Goal: Task Accomplishment & Management: Complete application form

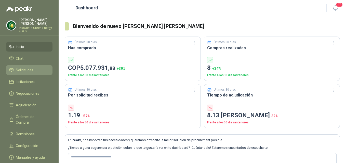
click at [42, 72] on li "Solicitudes" at bounding box center [29, 70] width 40 height 6
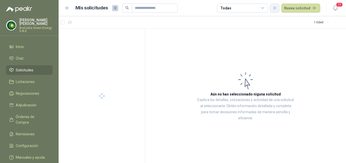
click at [277, 6] on icon "button" at bounding box center [274, 8] width 4 height 4
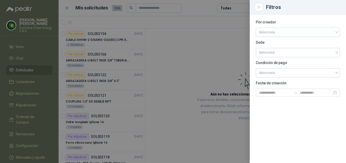
click at [232, 40] on div at bounding box center [173, 81] width 346 height 163
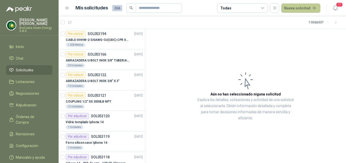
click at [295, 8] on button "Nueva solicitud" at bounding box center [300, 8] width 39 height 9
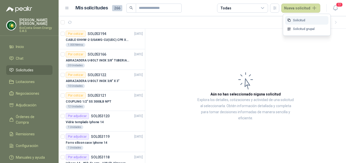
click at [311, 19] on link "Solicitud" at bounding box center [306, 20] width 43 height 9
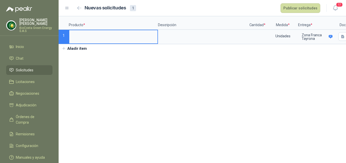
click at [99, 34] on input at bounding box center [113, 35] width 88 height 10
click at [128, 37] on input "**********" at bounding box center [113, 35] width 88 height 10
type input "**********"
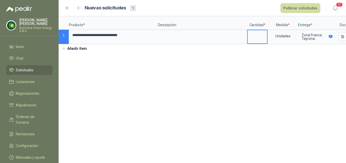
click at [261, 35] on input at bounding box center [257, 35] width 19 height 10
type input "***"
click at [282, 34] on div "Unidades" at bounding box center [283, 36] width 30 height 12
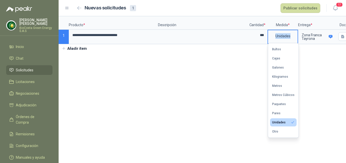
drag, startPoint x: 292, startPoint y: 37, endPoint x: 269, endPoint y: 35, distance: 23.0
click at [269, 35] on div "Unidades" at bounding box center [283, 36] width 30 height 12
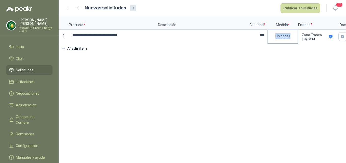
click at [290, 36] on div "Unidades" at bounding box center [283, 36] width 30 height 12
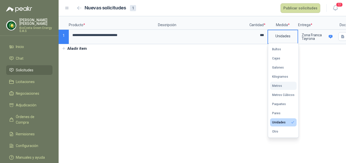
click at [284, 88] on button "Metros" at bounding box center [283, 86] width 26 height 8
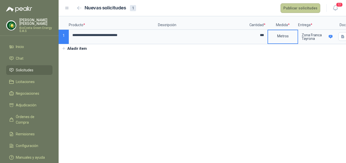
click at [312, 7] on button "Publicar solicitudes" at bounding box center [300, 8] width 40 height 10
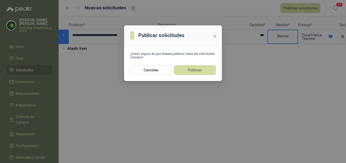
click at [205, 70] on button "Publicar" at bounding box center [195, 70] width 42 height 10
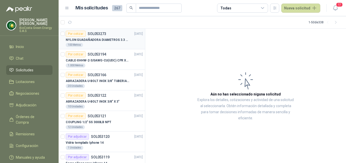
click at [110, 45] on div "100 Metros" at bounding box center [104, 45] width 77 height 4
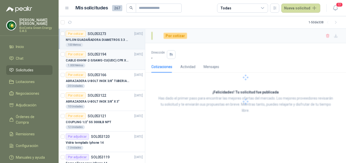
click at [111, 59] on p "CABLE-XHHW-2-3/0AWG-CU(UDC) CPR XLPE FR" at bounding box center [97, 60] width 63 height 5
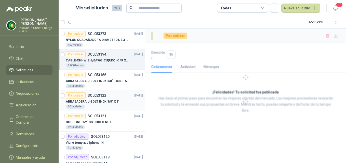
click at [105, 100] on p "ABRAZADERA U-BOLT INOX 3/8" X 3"" at bounding box center [93, 102] width 54 height 5
click at [111, 88] on div "20 Unidades" at bounding box center [104, 86] width 77 height 4
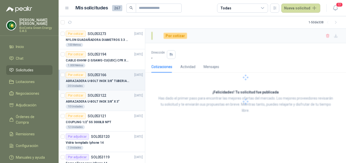
click at [99, 111] on article "Por cotizar SOL053122 22/08/25 ABRAZADERA U-BOLT INOX 3/8" X 3" 10 Unidades" at bounding box center [102, 101] width 86 height 21
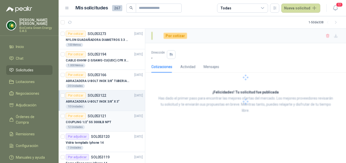
click at [98, 122] on p "COUPLING 1/2" SS 3000LB NPT" at bounding box center [89, 122] width 46 height 5
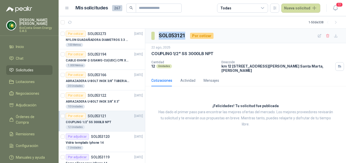
drag, startPoint x: 185, startPoint y: 36, endPoint x: 157, endPoint y: 36, distance: 28.3
click at [157, 36] on section "SOL053121" at bounding box center [168, 36] width 35 height 8
copy h3 "SOL053121"
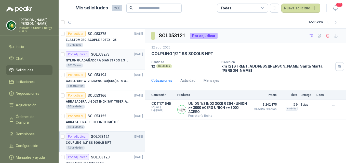
click at [108, 60] on p "NYLON GUADAÑADORA DIAMETROS 3.3 mm" at bounding box center [97, 60] width 63 height 5
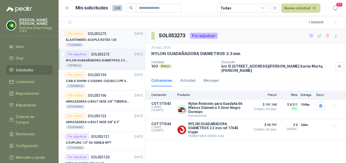
click at [99, 37] on div "ELASTOMERO ACOPLE ROTEX 125" at bounding box center [104, 40] width 77 height 6
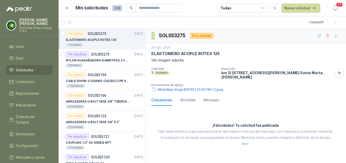
click at [115, 34] on div "Por cotizar SOL053275 25/08/25" at bounding box center [104, 34] width 77 height 6
click at [108, 54] on p "SOL053273" at bounding box center [100, 55] width 19 height 4
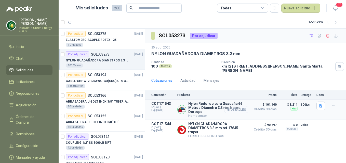
click at [236, 110] on button "Detalles" at bounding box center [236, 109] width 24 height 7
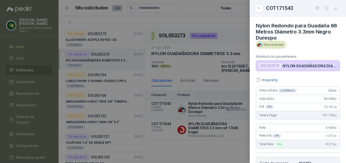
scroll to position [102, 0]
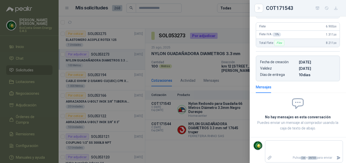
click at [222, 132] on div at bounding box center [173, 81] width 346 height 163
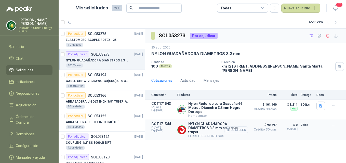
click at [236, 128] on button "Detalles" at bounding box center [236, 130] width 24 height 7
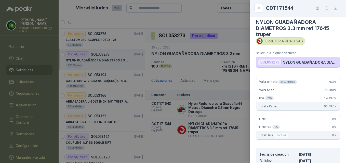
scroll to position [0, 0]
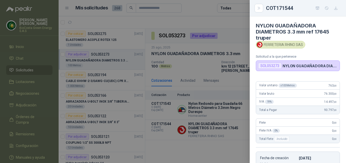
click at [214, 147] on div at bounding box center [173, 81] width 346 height 163
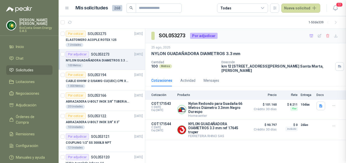
scroll to position [99, 0]
click at [236, 106] on div "Detalles" at bounding box center [236, 110] width 24 height 16
click at [237, 110] on button "Detalles" at bounding box center [236, 109] width 24 height 7
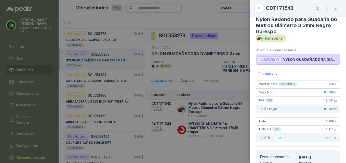
scroll to position [0, 0]
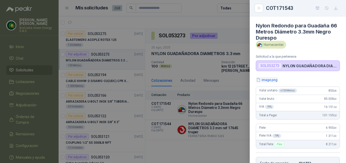
click at [273, 80] on button "image.png" at bounding box center [267, 79] width 22 height 5
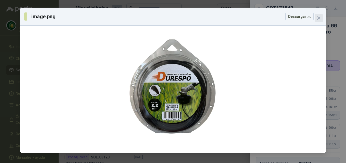
click at [318, 20] on button "Close" at bounding box center [319, 18] width 8 height 8
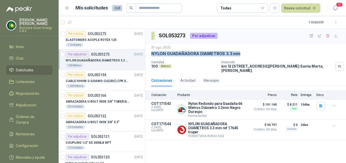
drag, startPoint x: 242, startPoint y: 53, endPoint x: 149, endPoint y: 52, distance: 93.5
click at [149, 52] on div "25 ago, 2025 NYLON GUADAÑADORA DIAMETROS 3.3 mm Cantidad 100 Metros Dirección k…" at bounding box center [245, 59] width 201 height 32
copy p "NYLON GUADAÑADORA DIAMETROS 3.3 mm"
click at [99, 61] on p "NYLON GUADAÑADORA DIAMETROS 3.3 mm" at bounding box center [97, 60] width 63 height 5
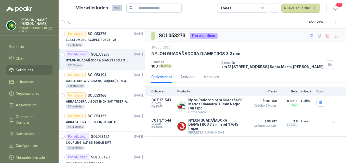
click at [113, 63] on p "NYLON GUADAÑADORA DIAMETROS 3.3 mm" at bounding box center [97, 60] width 63 height 5
click at [241, 129] on button "Detalles" at bounding box center [236, 126] width 24 height 7
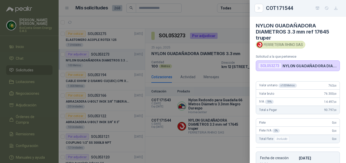
scroll to position [96, 0]
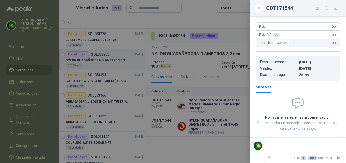
click at [81, 61] on div at bounding box center [173, 81] width 346 height 163
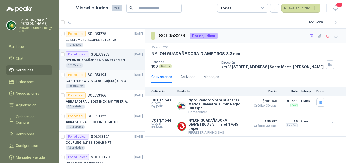
click at [93, 72] on div "Por cotizar SOL053194" at bounding box center [86, 75] width 40 height 6
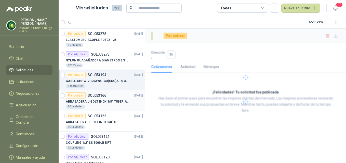
scroll to position [25, 0]
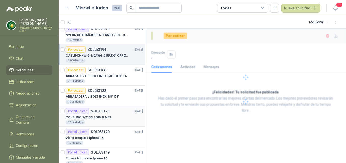
click at [91, 119] on p "COUPLING 1/2" SS 3000LB NPT" at bounding box center [89, 117] width 46 height 5
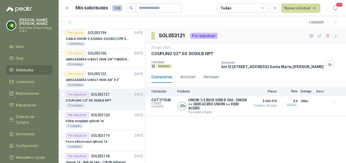
scroll to position [51, 0]
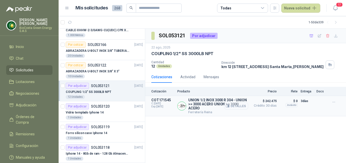
click at [228, 108] on icon "button" at bounding box center [227, 106] width 3 height 3
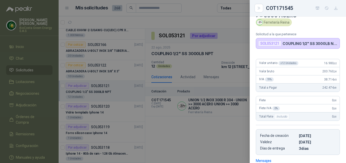
scroll to position [0, 0]
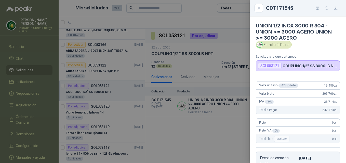
click at [183, 124] on div at bounding box center [173, 81] width 346 height 163
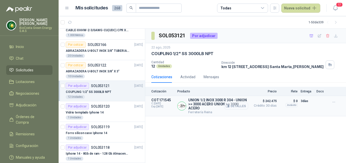
click at [231, 110] on button "Detalles" at bounding box center [236, 106] width 24 height 7
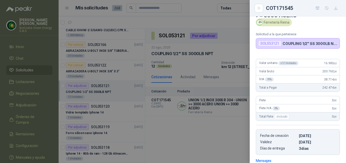
click at [231, 124] on div at bounding box center [173, 81] width 346 height 163
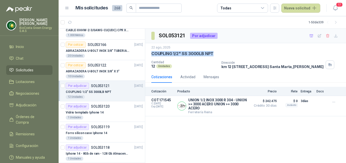
drag, startPoint x: 217, startPoint y: 54, endPoint x: 148, endPoint y: 54, distance: 69.5
click at [148, 54] on div "22 ago, 2025 COUPLING 1/2" SS 3000LB NPT Cantidad 12 Unidades Dirección km 12 v…" at bounding box center [245, 57] width 201 height 28
copy p "COUPLING 1/2" SS 3000LB NPT"
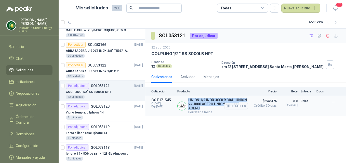
drag, startPoint x: 201, startPoint y: 113, endPoint x: 189, endPoint y: 103, distance: 15.7
click at [189, 103] on p "UNION 1/2 INOX 3000 R 304 - UNION >= 3000 ACERO UNION >= 3000 ACERO" at bounding box center [218, 104] width 60 height 12
copy p "UNION 1/2 INOX 3000 R 304 - UNION >= 3000 ACERO UNION >= 3000 ACERO"
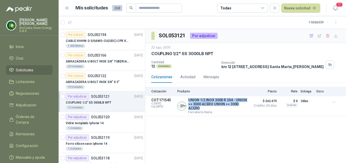
scroll to position [0, 0]
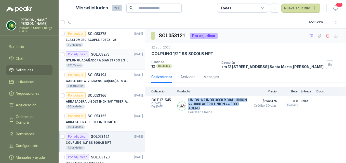
click at [99, 61] on p "NYLON GUADAÑADORA DIAMETROS 3.3 mm" at bounding box center [97, 60] width 63 height 5
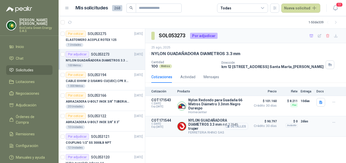
click at [230, 130] on button "Detalles" at bounding box center [236, 126] width 24 height 7
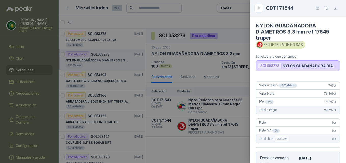
click at [237, 125] on div at bounding box center [173, 81] width 346 height 163
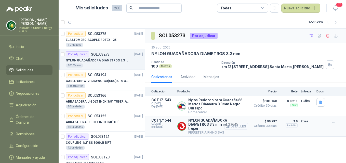
click at [226, 129] on button "Detalles" at bounding box center [236, 126] width 24 height 7
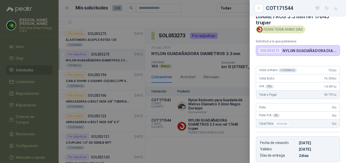
scroll to position [0, 0]
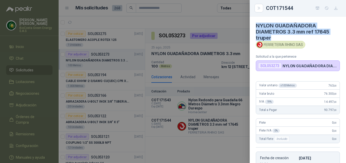
drag, startPoint x: 271, startPoint y: 37, endPoint x: 257, endPoint y: 26, distance: 18.1
click at [257, 26] on h4 "NYLON GUADAÑADORA DIAMETROS 3.3 mm ref 17645 truper" at bounding box center [298, 32] width 84 height 18
copy h4 "NYLON GUADAÑADORA DIAMETROS 3.3 mm ref 17645 truper"
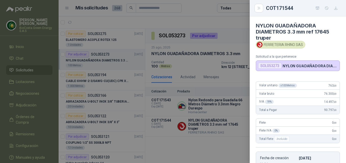
click at [199, 146] on div at bounding box center [173, 81] width 346 height 163
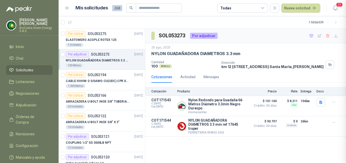
scroll to position [99, 0]
click at [228, 108] on icon "button" at bounding box center [228, 106] width 4 height 4
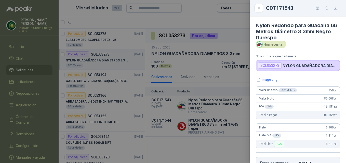
scroll to position [0, 0]
click at [272, 81] on button "image.png" at bounding box center [267, 79] width 22 height 5
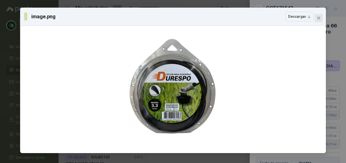
click at [318, 20] on icon "close" at bounding box center [319, 18] width 4 height 4
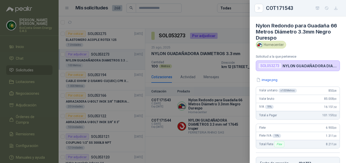
click at [260, 96] on article "Valor unitario x 100 Metros 850 ,08 Valor bruto 85.008 ,00 IVA 19 % 16.151 ,52 …" at bounding box center [298, 103] width 84 height 33
drag, startPoint x: 260, startPoint y: 96, endPoint x: 220, endPoint y: 134, distance: 54.8
click at [230, 119] on div at bounding box center [173, 81] width 346 height 163
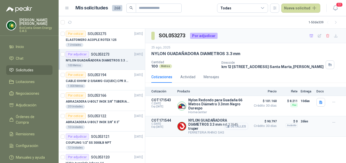
click at [228, 129] on icon "button" at bounding box center [228, 127] width 4 height 4
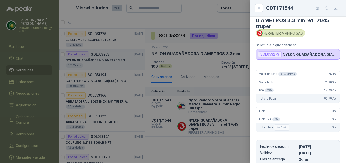
scroll to position [0, 0]
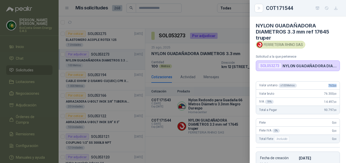
drag, startPoint x: 319, startPoint y: 84, endPoint x: 332, endPoint y: 84, distance: 13.2
click at [332, 84] on div "Valor unitario x 100 Metros 763 ,00" at bounding box center [298, 86] width 84 height 8
copy span "763 ,00"
drag, startPoint x: 254, startPoint y: 24, endPoint x: 280, endPoint y: 33, distance: 27.0
click at [280, 33] on article "NYLON GUADAÑADORA DIAMETROS 3.3 mm ref 17645 truper FERRETERIA RHINO SAS Solici…" at bounding box center [298, 44] width 96 height 55
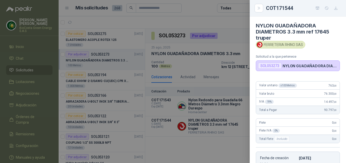
click at [206, 99] on div at bounding box center [173, 81] width 346 height 163
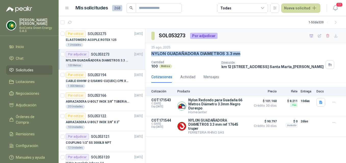
drag, startPoint x: 152, startPoint y: 53, endPoint x: 244, endPoint y: 57, distance: 92.3
click at [244, 57] on div "25 ago, 2025 NYLON GUADAÑADORA DIAMETROS 3.3 mm Cantidad 100 Metros Dirección k…" at bounding box center [245, 57] width 201 height 28
copy p "NYLON GUADAÑADORA DIAMETROS 3.3 mm"
click at [223, 128] on p "NYLON GUADAÑADORA DIAMETROS 3.3 mm ref 17645 truper" at bounding box center [218, 125] width 60 height 12
click at [234, 129] on button "Detalles" at bounding box center [236, 126] width 24 height 7
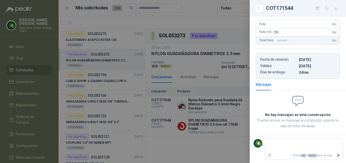
scroll to position [0, 0]
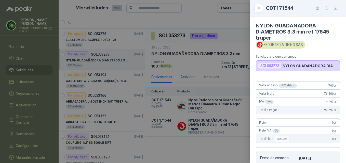
click at [335, 10] on button "button" at bounding box center [336, 8] width 8 height 8
click at [318, 8] on icon "button" at bounding box center [317, 8] width 4 height 4
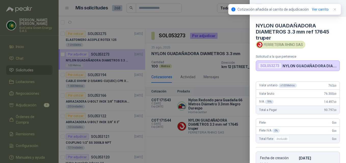
click at [32, 97] on div at bounding box center [173, 81] width 346 height 163
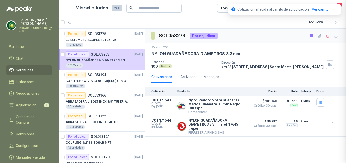
scroll to position [99, 0]
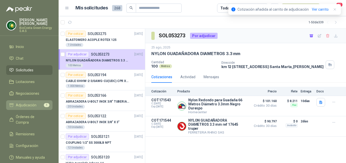
click at [31, 105] on span "Adjudicación" at bounding box center [26, 106] width 21 height 6
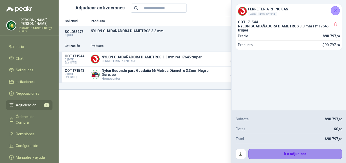
click at [317, 154] on button "Ir a adjudicar" at bounding box center [295, 154] width 94 height 10
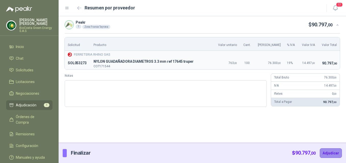
click at [329, 154] on button "Adjudicar" at bounding box center [331, 154] width 22 height 10
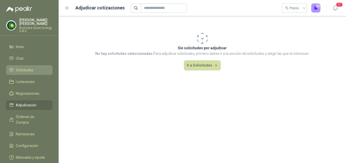
click at [31, 65] on ul "Inicio Chat Solicitudes Licitaciones Negociaciones Adjudicación Órdenes de Comp…" at bounding box center [29, 103] width 59 height 123
click at [31, 70] on span "Solicitudes" at bounding box center [25, 70] width 18 height 6
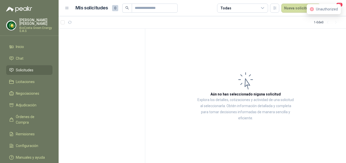
click at [31, 70] on span "Solicitudes" at bounding box center [25, 70] width 18 height 6
drag, startPoint x: 38, startPoint y: 70, endPoint x: 41, endPoint y: 66, distance: 5.7
click at [38, 70] on li "Solicitudes" at bounding box center [29, 70] width 40 height 6
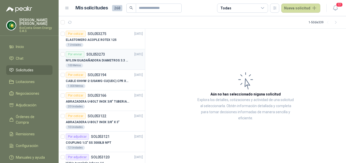
click at [106, 59] on p "NYLON GUADAÑADORA DIAMETROS 3.3 mm" at bounding box center [97, 60] width 63 height 5
click at [109, 40] on p "ELASTOMERO ACOPLE ROTEX 125" at bounding box center [91, 40] width 51 height 5
